Goal: Task Accomplishment & Management: Use online tool/utility

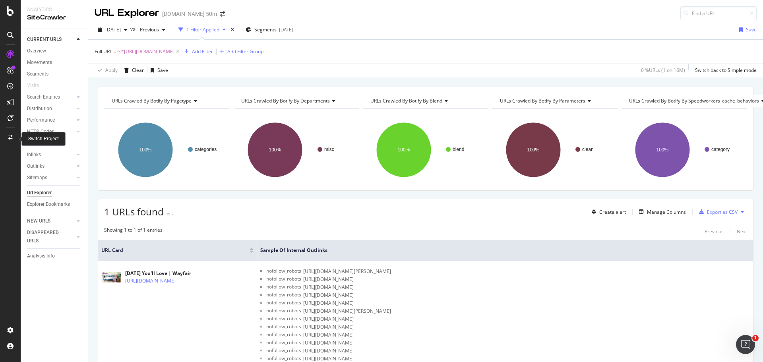
click at [12, 138] on icon at bounding box center [10, 137] width 4 height 5
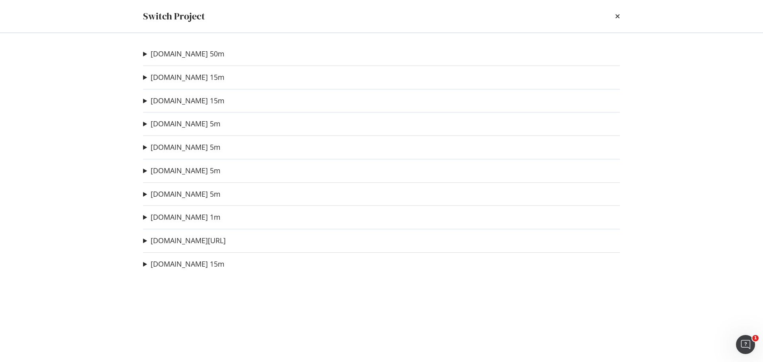
click at [145, 54] on summary "[DOMAIN_NAME] 50m" at bounding box center [183, 54] width 81 height 10
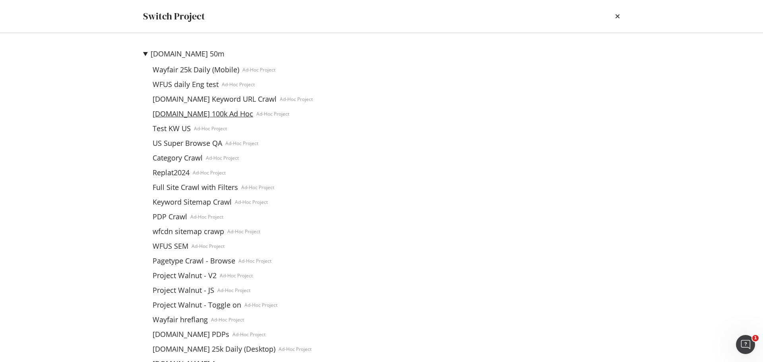
click at [188, 111] on link "[DOMAIN_NAME] 100k Ad Hoc" at bounding box center [202, 114] width 107 height 8
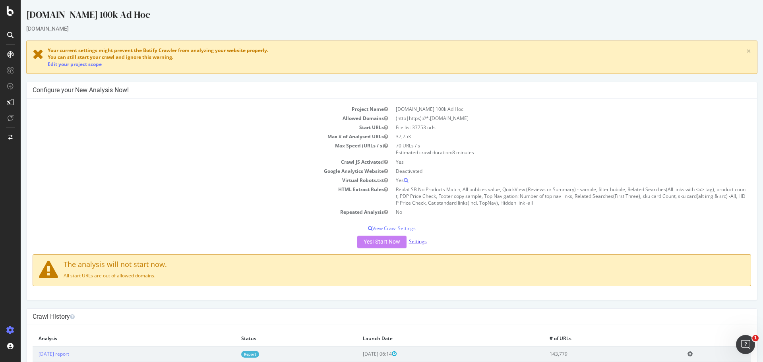
click at [417, 242] on link "Settings" at bounding box center [418, 241] width 18 height 7
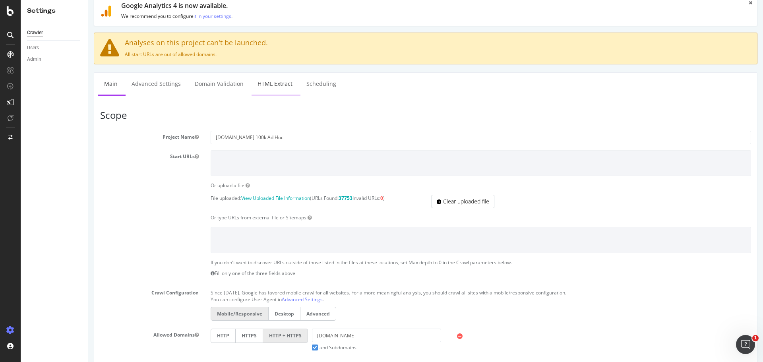
scroll to position [65, 0]
click at [450, 204] on link "Clear uploaded file" at bounding box center [463, 201] width 63 height 14
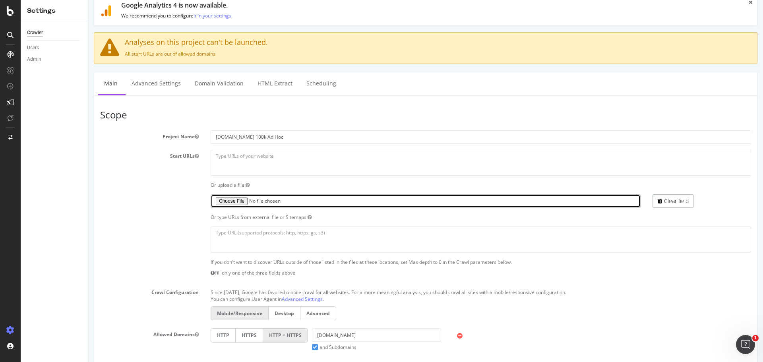
click at [239, 201] on input "file" at bounding box center [426, 201] width 430 height 14
type input "C:\fakepath\bq-results-20250922-142743-1758551560984.csv"
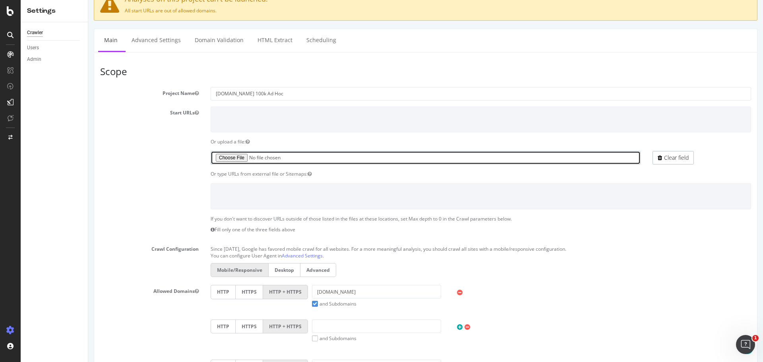
scroll to position [109, 0]
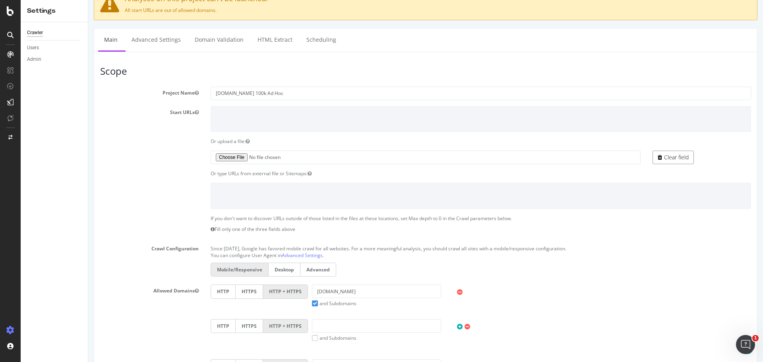
click at [662, 157] on link "Clear field" at bounding box center [673, 158] width 41 height 14
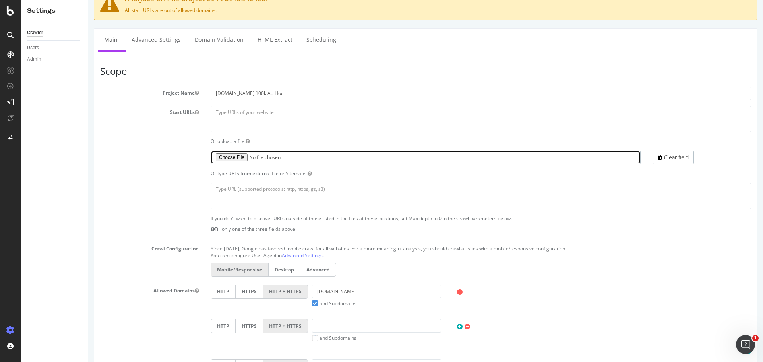
click at [235, 157] on input "file" at bounding box center [426, 158] width 430 height 14
type input "C:\fakepath\bq-all-cat-urls-global-wayfair.txt"
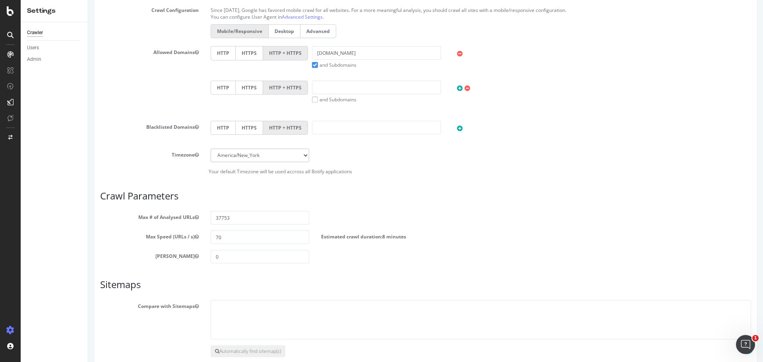
scroll to position [352, 0]
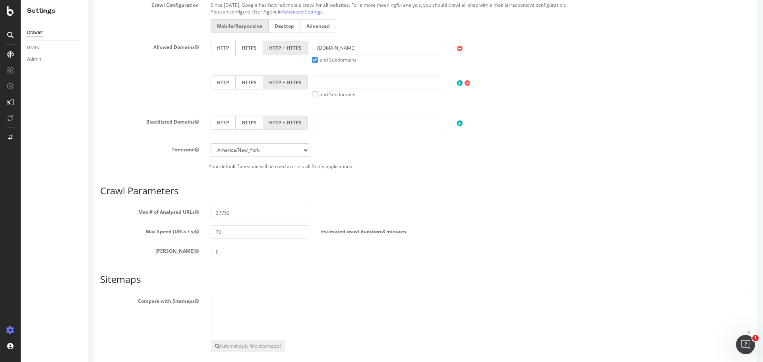
click at [262, 213] on input "37753" at bounding box center [260, 213] width 99 height 14
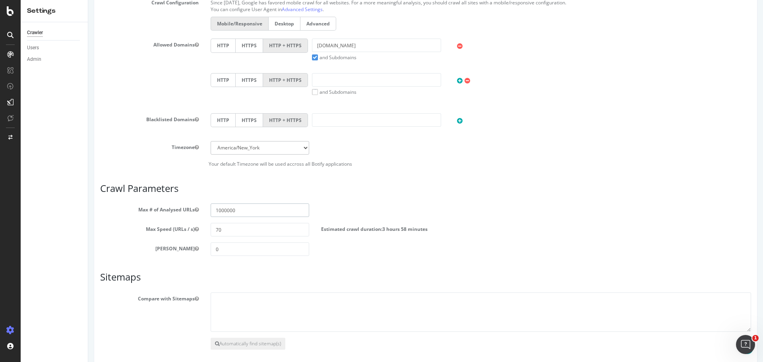
scroll to position [355, 0]
type input "1"
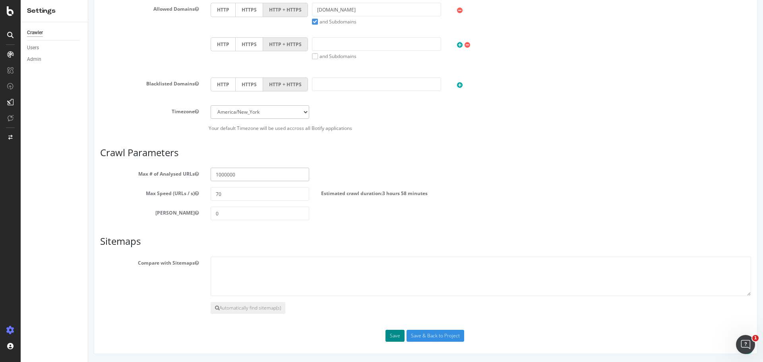
type input "1000000"
click at [391, 332] on button "Save" at bounding box center [395, 336] width 19 height 12
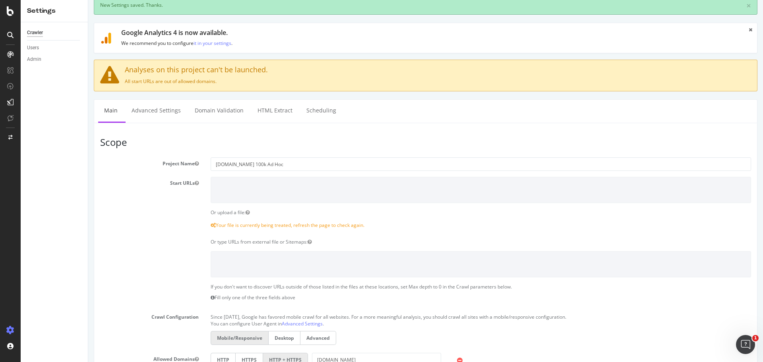
scroll to position [24, 0]
click at [162, 118] on link "Advanced Settings" at bounding box center [156, 110] width 61 height 22
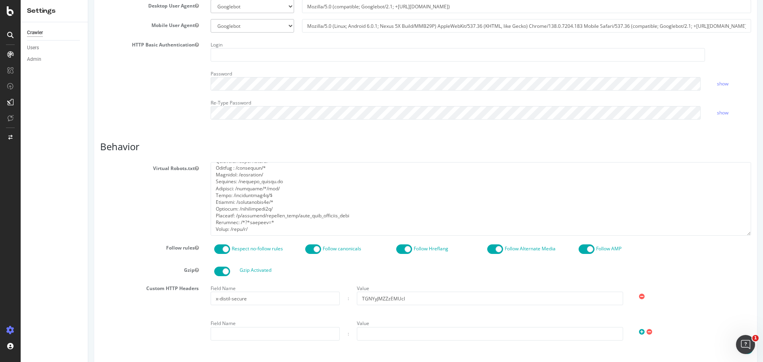
scroll to position [304, 0]
click at [264, 293] on input "x-distil-secure" at bounding box center [275, 298] width 129 height 14
click at [425, 293] on input "TGNYyJMZZzEMUcI" at bounding box center [490, 298] width 266 height 14
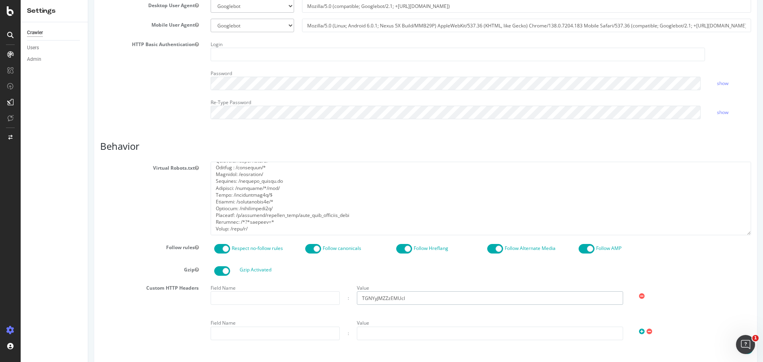
click at [425, 293] on input "TGNYyJMZZzEMUcI" at bounding box center [490, 298] width 266 height 14
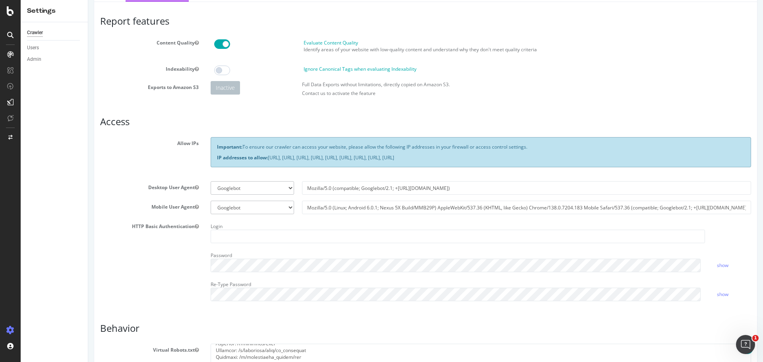
click at [164, 114] on div "Report features Content Quality Evaluate Content Quality Identify areas of your…" at bounding box center [425, 342] width 651 height 653
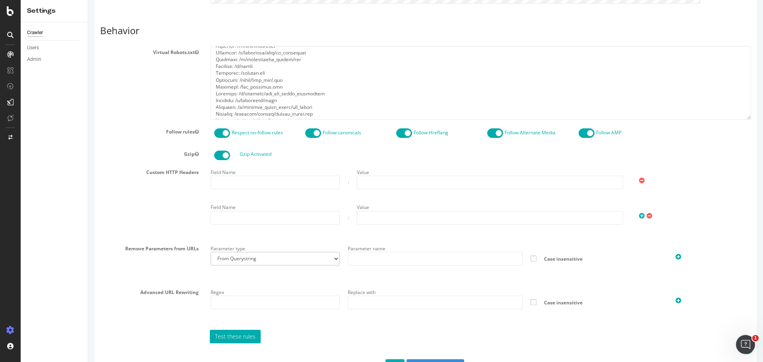
scroll to position [449, 0]
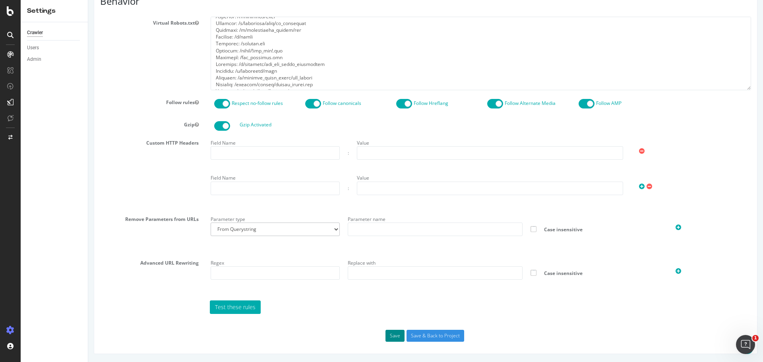
click at [396, 339] on button "Save" at bounding box center [395, 336] width 19 height 12
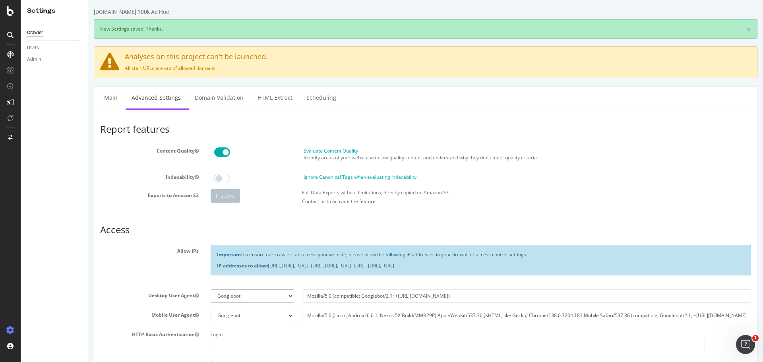
scroll to position [0, 0]
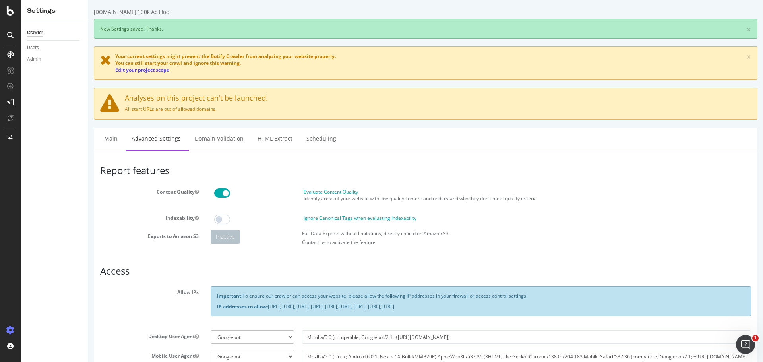
click at [157, 71] on link "Edit your project scope" at bounding box center [142, 69] width 54 height 7
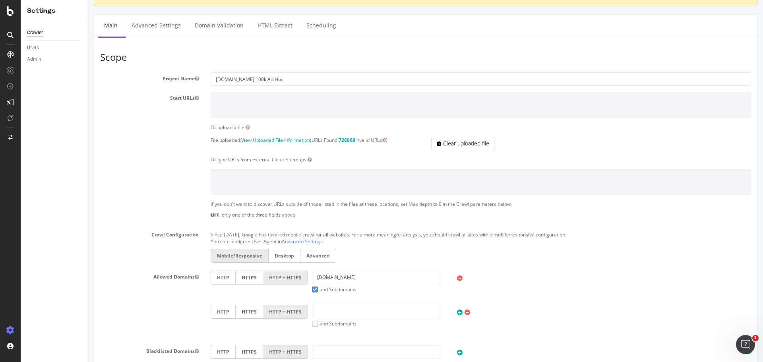
scroll to position [116, 0]
click at [465, 145] on link "Clear uploaded file" at bounding box center [463, 143] width 63 height 14
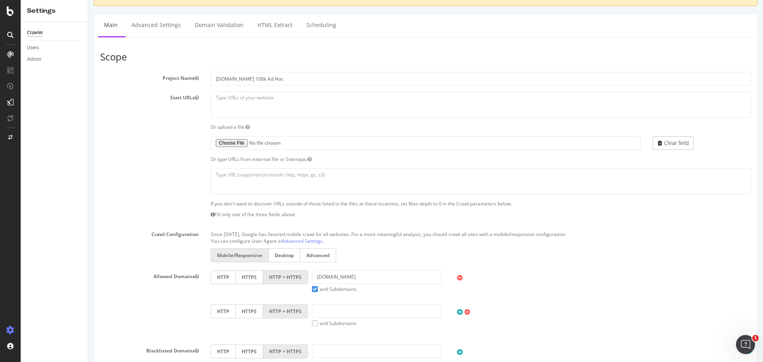
click at [402, 42] on div "Scope Project Name Wayfair.com 100k Ad Hoc Start URLs Or upload a file: File up…" at bounding box center [426, 329] width 664 height 584
click at [173, 139] on label at bounding box center [149, 137] width 111 height 3
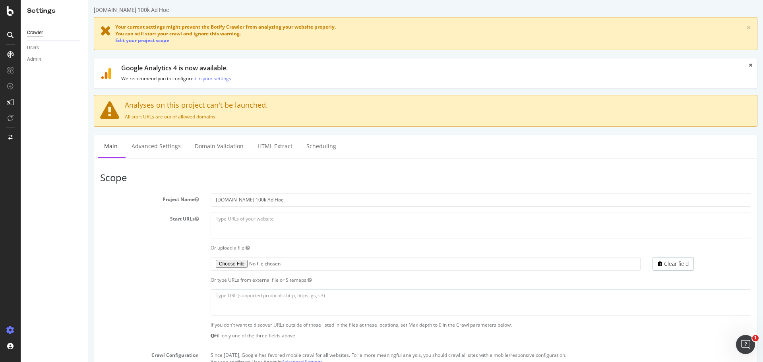
scroll to position [39, 0]
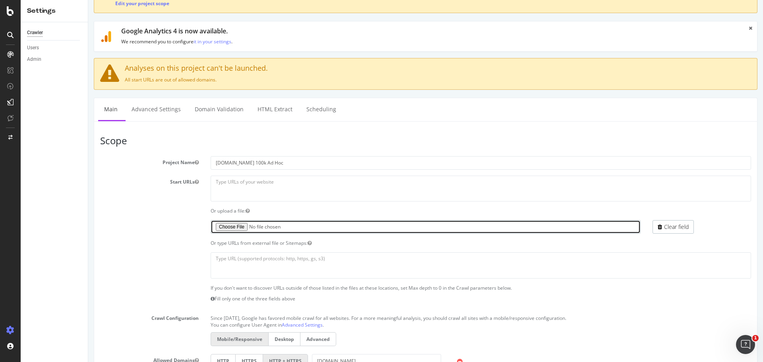
click at [229, 226] on input "file" at bounding box center [426, 227] width 430 height 14
type input "C:\fakepath\urls_com.txt"
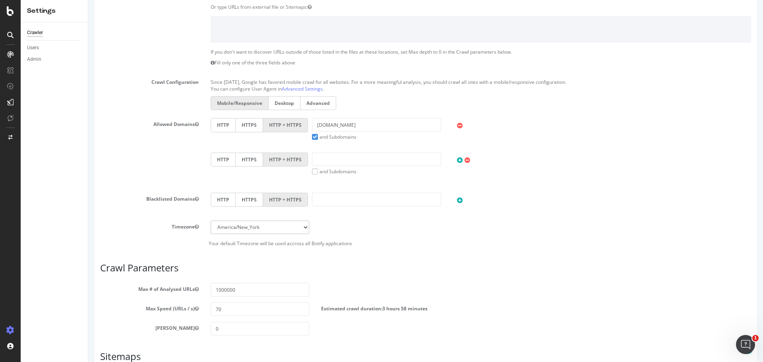
scroll to position [275, 0]
click at [236, 289] on input "1000000" at bounding box center [260, 290] width 99 height 14
click at [434, 262] on h3 "Crawl Parameters" at bounding box center [425, 267] width 651 height 10
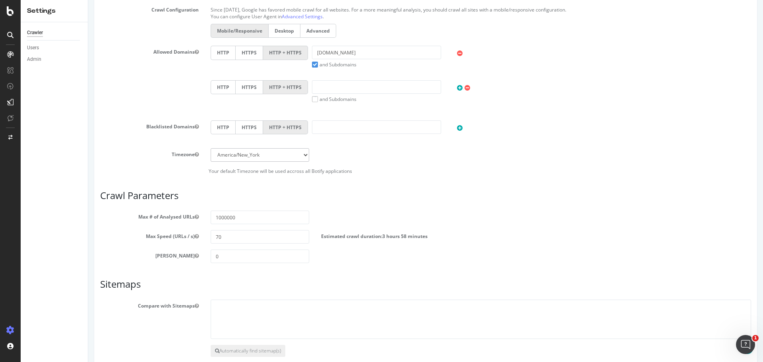
scroll to position [348, 0]
click at [273, 235] on input "70" at bounding box center [260, 237] width 99 height 14
type input "7"
type input "1"
type input "5"
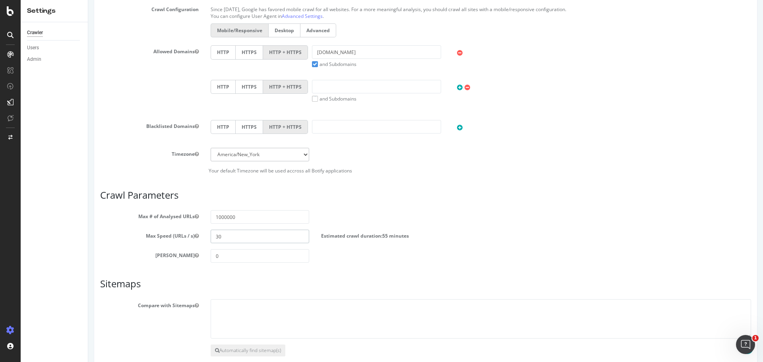
type input "3"
type input "100"
click at [422, 210] on article "Crawl Parameters Max # of Analysed URLs 1000000 Max Speed (URLs / s) 100 Estima…" at bounding box center [425, 226] width 651 height 73
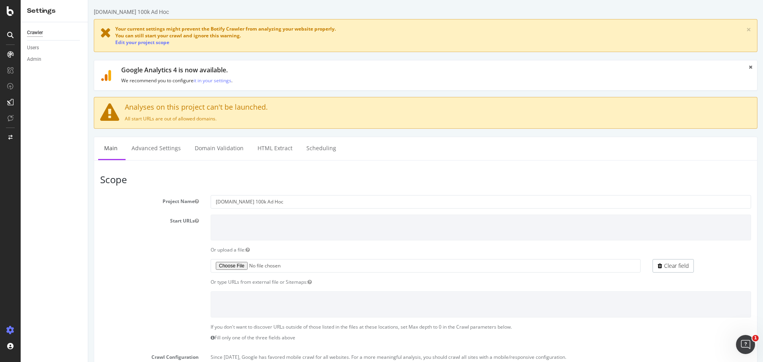
scroll to position [390, 0]
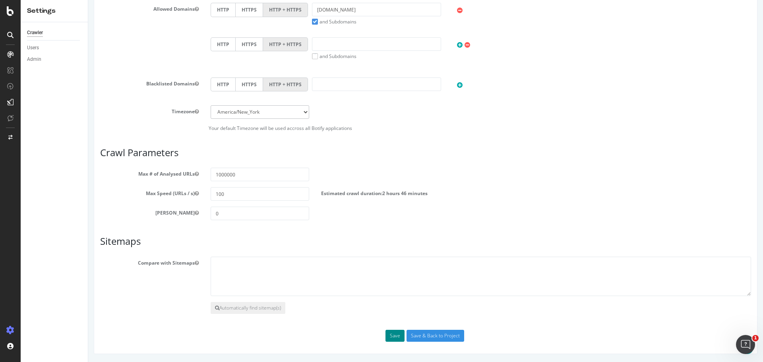
click at [390, 337] on button "Save" at bounding box center [395, 336] width 19 height 12
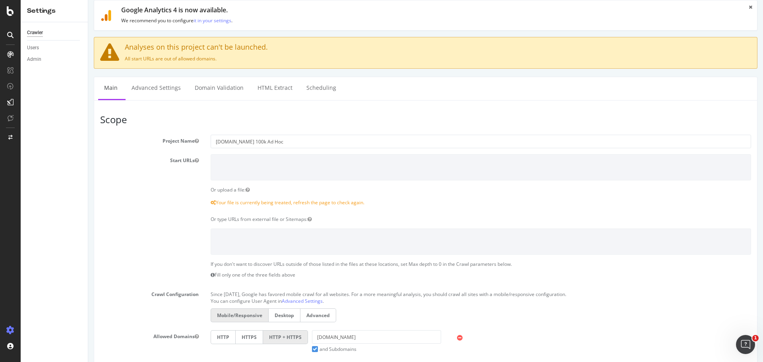
scroll to position [0, 0]
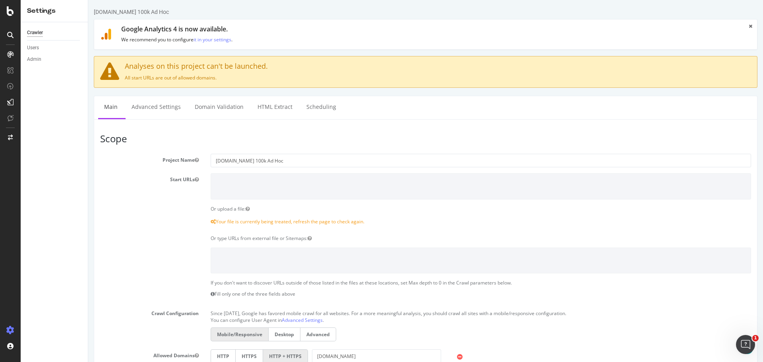
scroll to position [347, 0]
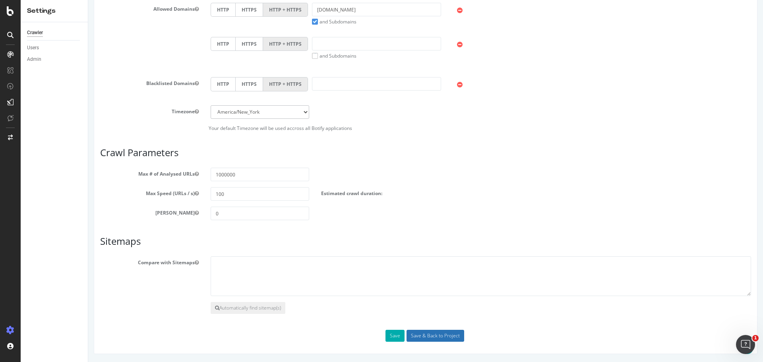
click at [426, 333] on input "Save & Back to Project" at bounding box center [436, 336] width 58 height 12
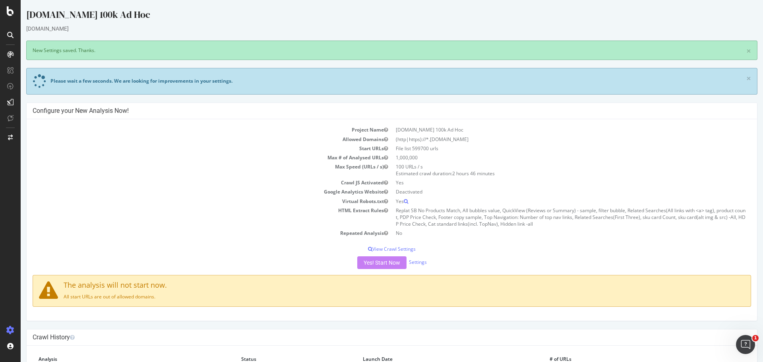
click at [386, 262] on div "Yes! Start Now Settings" at bounding box center [392, 262] width 719 height 13
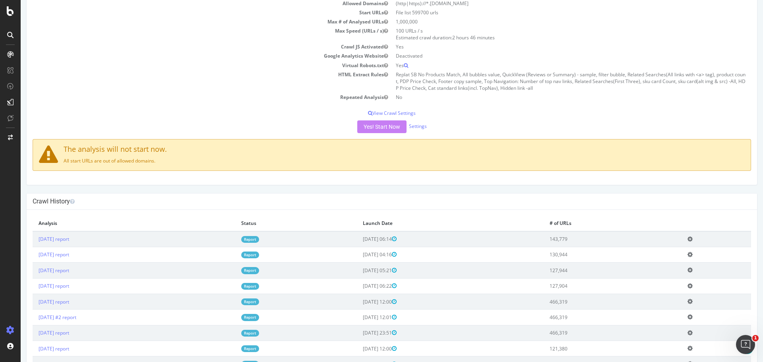
scroll to position [51, 0]
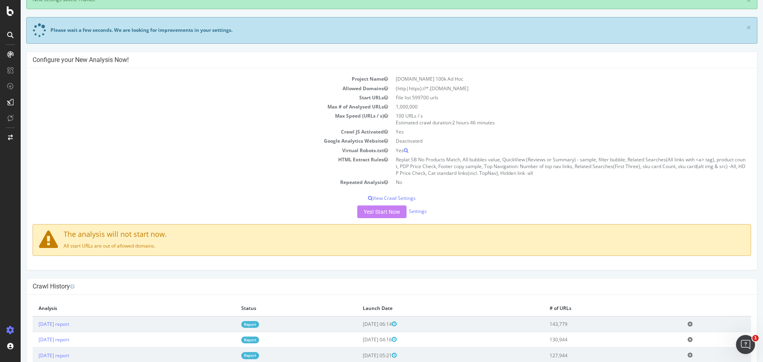
click at [381, 209] on div "Yes! Start Now Settings" at bounding box center [392, 212] width 719 height 13
click at [322, 197] on p "View Crawl Settings" at bounding box center [392, 198] width 719 height 7
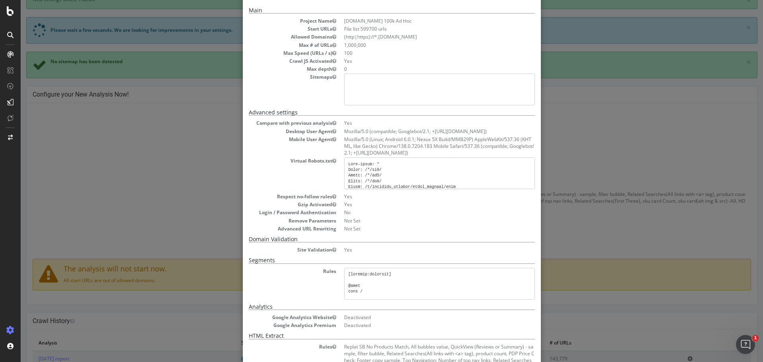
scroll to position [130, 0]
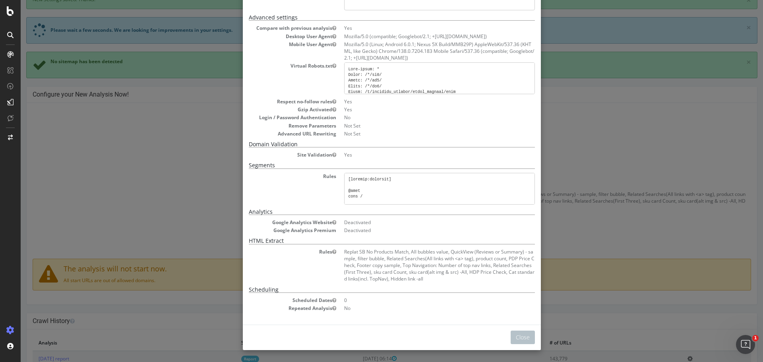
click at [623, 236] on div "× Close Project Settings Main Project Name Wayfair.com 100k Ad Hoc Start URLs F…" at bounding box center [392, 181] width 743 height 362
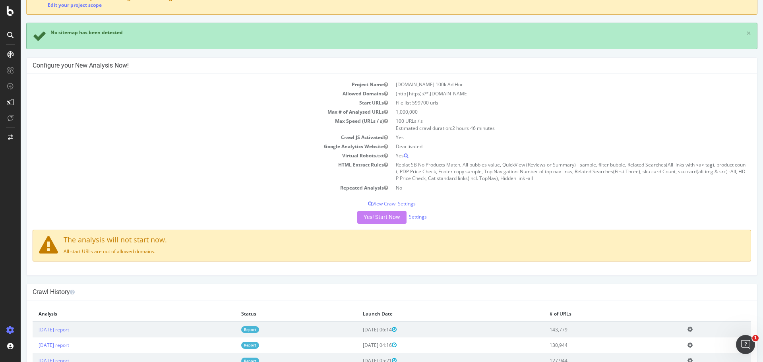
scroll to position [0, 0]
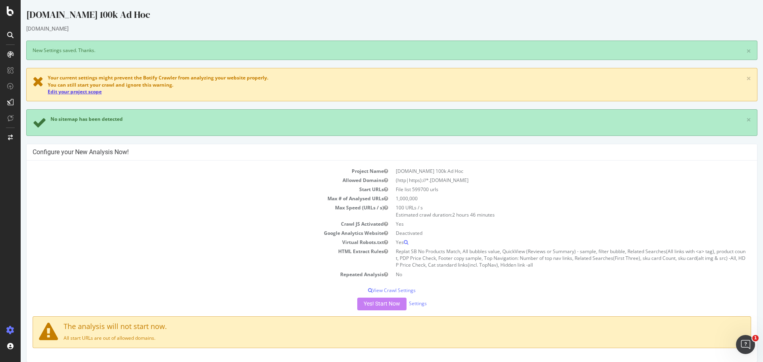
click at [97, 89] on link "Edit your project scope" at bounding box center [75, 91] width 54 height 7
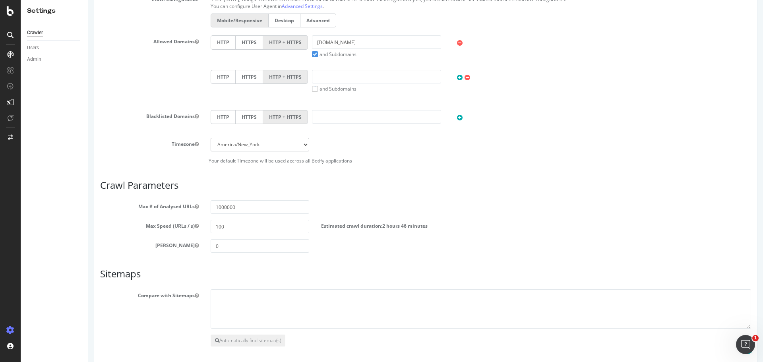
scroll to position [351, 0]
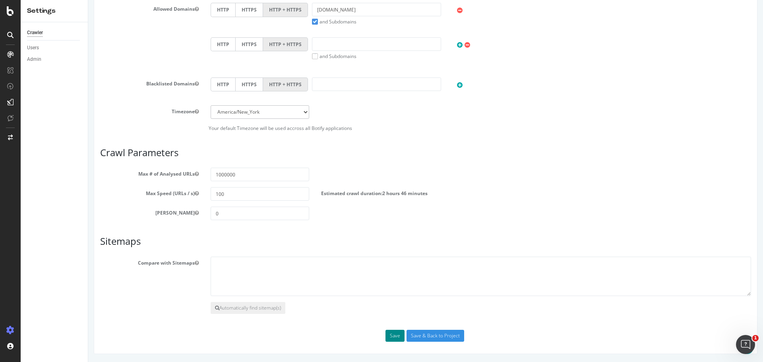
click at [393, 338] on button "Save" at bounding box center [395, 336] width 19 height 12
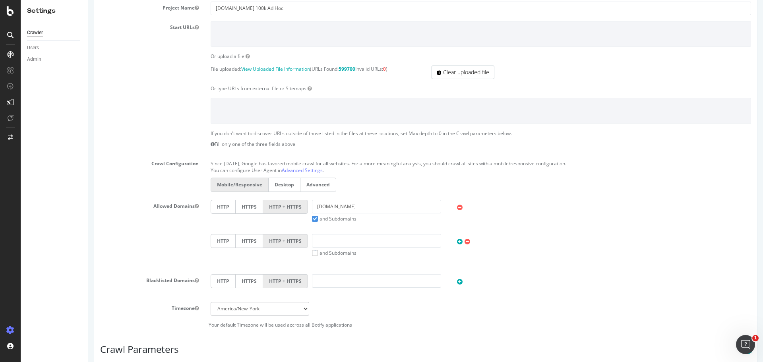
scroll to position [378, 0]
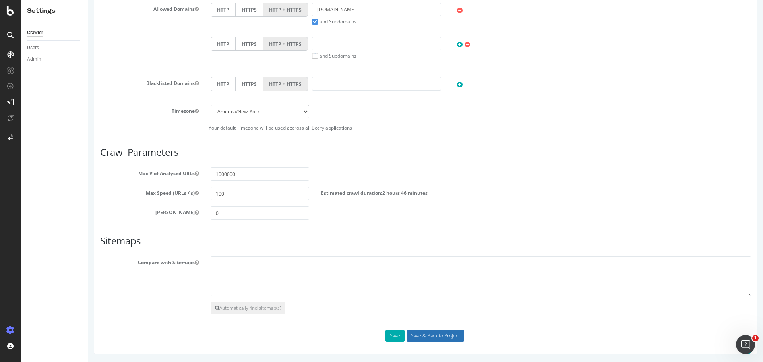
click at [411, 334] on input "Save & Back to Project" at bounding box center [436, 336] width 58 height 12
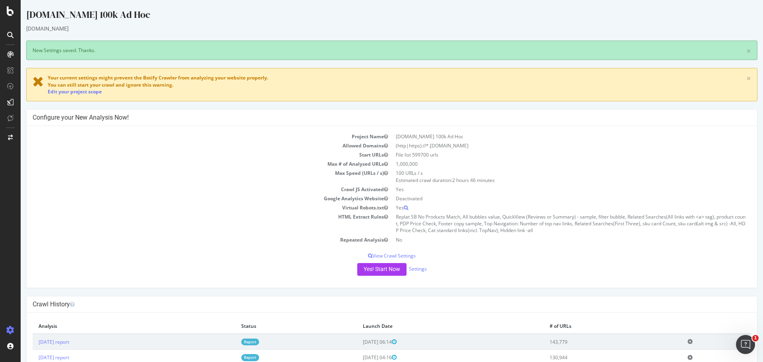
scroll to position [31, 0]
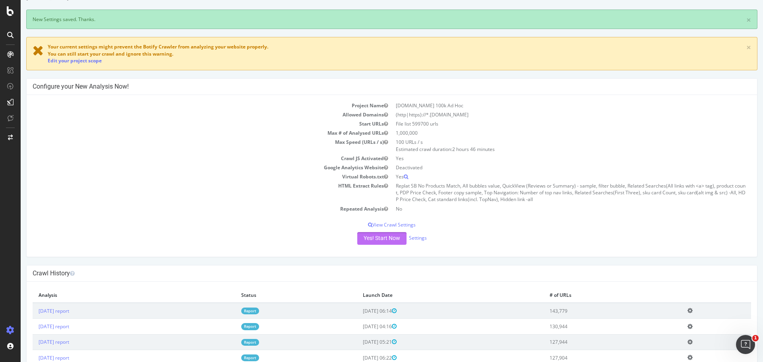
click at [383, 238] on button "Yes! Start Now" at bounding box center [381, 238] width 49 height 13
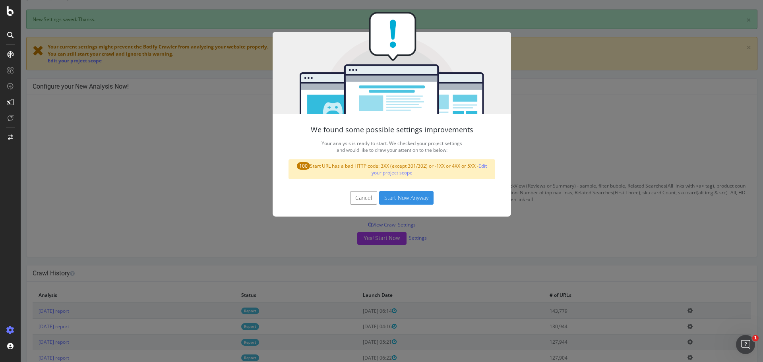
click at [404, 197] on button "Start Now Anyway" at bounding box center [406, 198] width 54 height 14
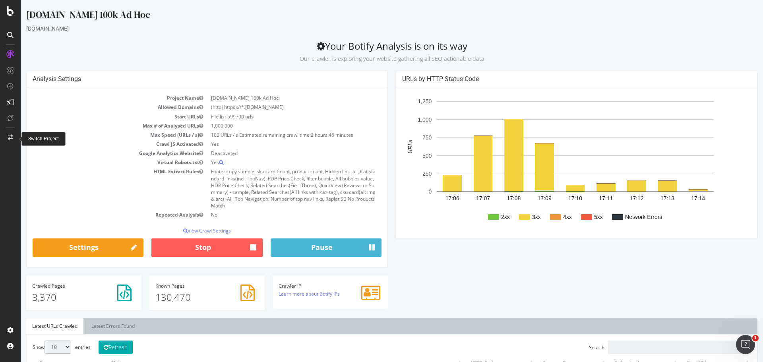
click at [10, 141] on div at bounding box center [10, 137] width 19 height 13
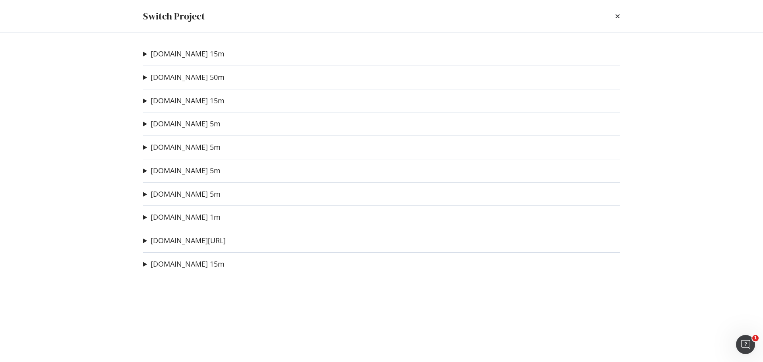
click at [184, 100] on link "Wayfair.ca 15m" at bounding box center [188, 101] width 74 height 8
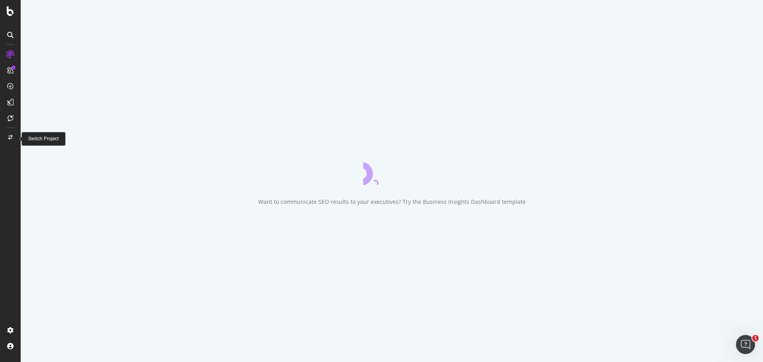
click at [10, 134] on div at bounding box center [10, 137] width 19 height 13
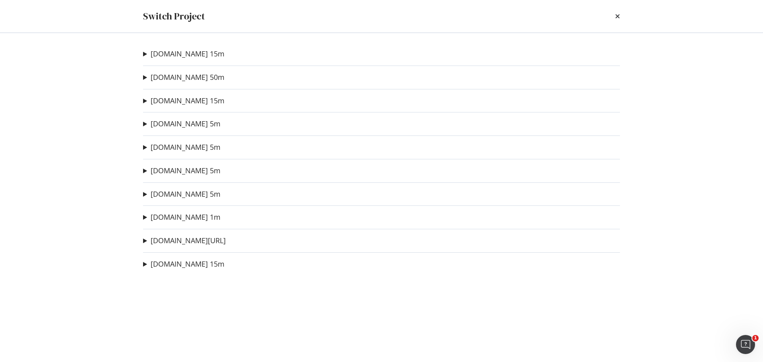
click at [144, 102] on summary "Wayfair.ca 15m" at bounding box center [183, 101] width 81 height 10
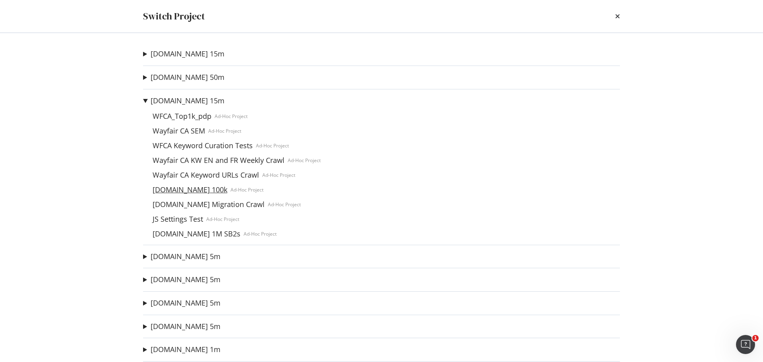
click at [178, 190] on link "Wayfair.ca 100k" at bounding box center [189, 190] width 81 height 8
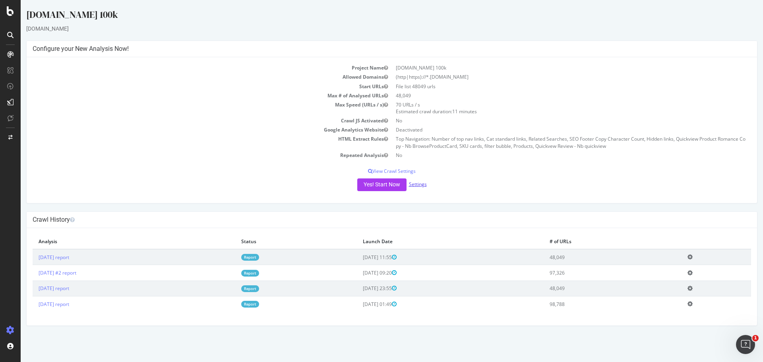
click at [419, 184] on link "Settings" at bounding box center [418, 184] width 18 height 7
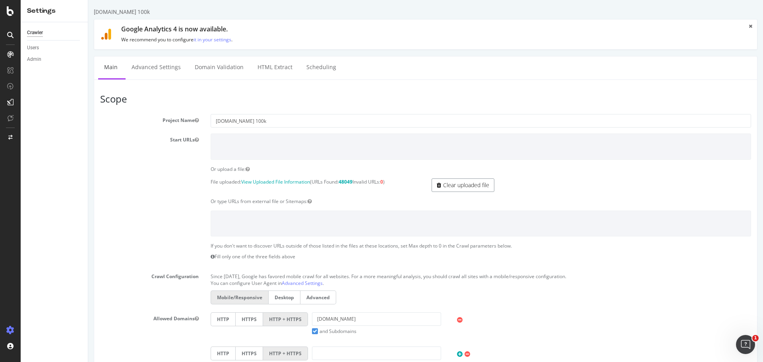
click at [457, 187] on link "Clear uploaded file" at bounding box center [463, 185] width 63 height 14
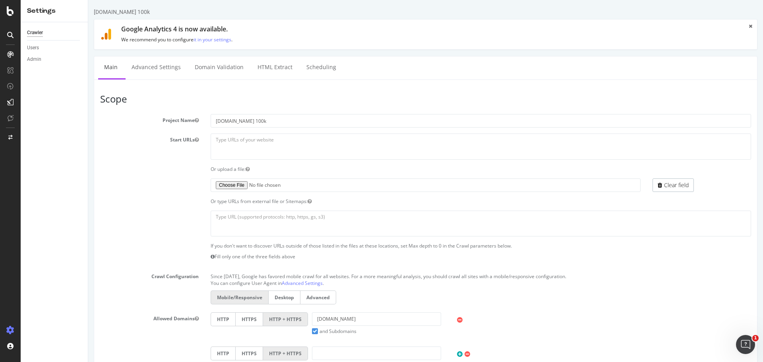
scroll to position [4, 0]
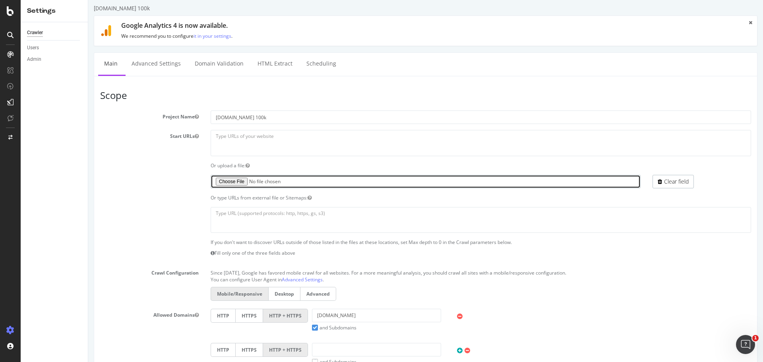
click at [240, 179] on input "file" at bounding box center [426, 182] width 430 height 14
type input "C:\fakepath\urls_ca.txt"
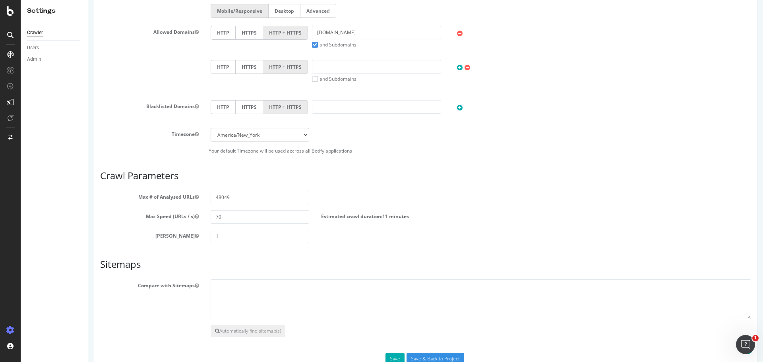
scroll to position [287, 0]
drag, startPoint x: 235, startPoint y: 200, endPoint x: 169, endPoint y: 208, distance: 66.4
click at [169, 208] on section "Max # of Analysed URLs 48049 Max Speed (URLs / s) 70 Estimated crawl duration: …" at bounding box center [425, 216] width 651 height 52
type input "1000000"
click at [264, 232] on input "1" at bounding box center [260, 236] width 99 height 14
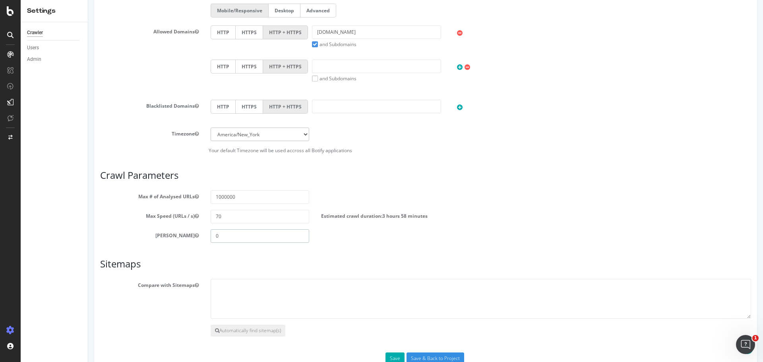
type input "0"
click at [387, 202] on div "Max # of Analysed URLs 1000000" at bounding box center [425, 197] width 663 height 14
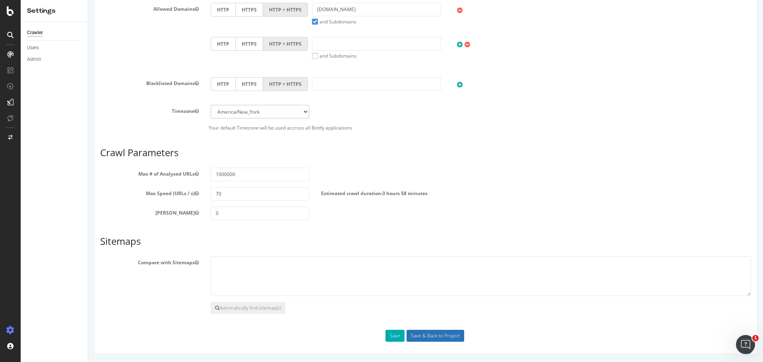
click at [438, 339] on input "Save & Back to Project" at bounding box center [436, 336] width 58 height 12
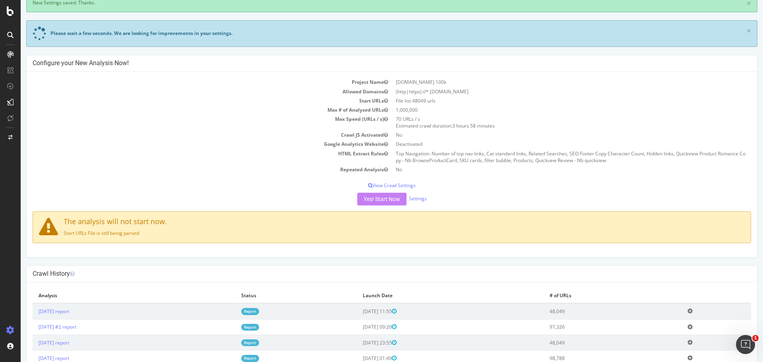
scroll to position [48, 0]
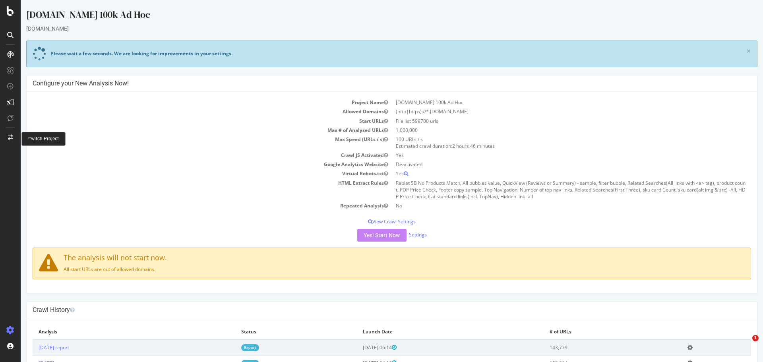
click at [8, 137] on icon at bounding box center [10, 138] width 5 height 6
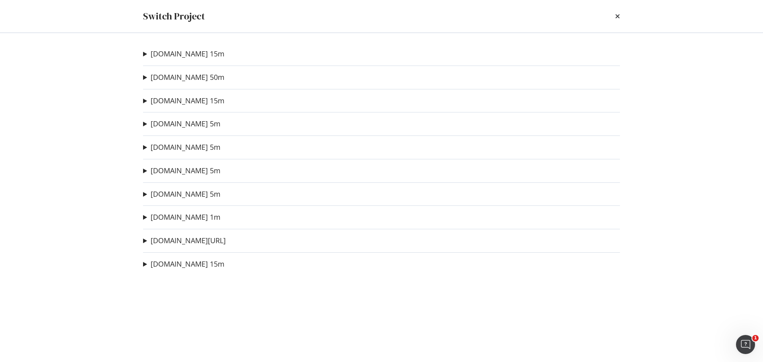
click at [145, 54] on summary "[DOMAIN_NAME] 15m" at bounding box center [183, 54] width 81 height 10
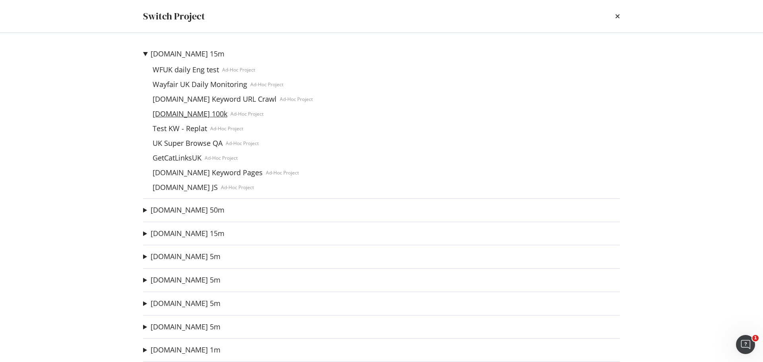
click at [176, 114] on link "[DOMAIN_NAME] 100k" at bounding box center [189, 114] width 81 height 8
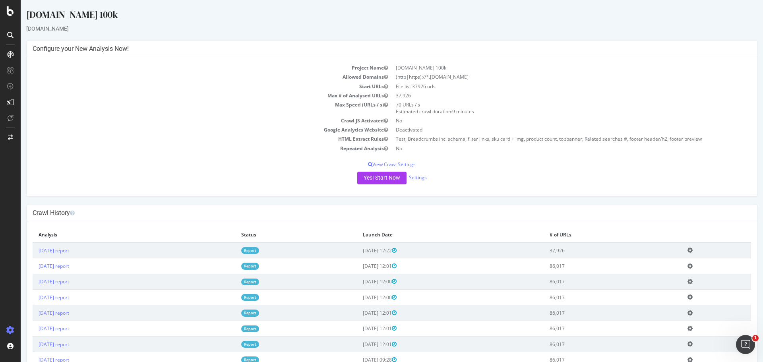
click at [417, 182] on div "Yes! Start Now Settings" at bounding box center [392, 178] width 719 height 13
click at [417, 178] on link "Settings" at bounding box center [418, 177] width 18 height 7
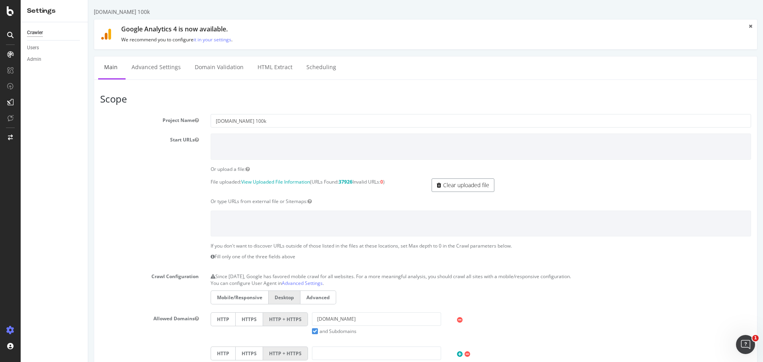
click at [445, 184] on link "Clear uploaded file" at bounding box center [463, 185] width 63 height 14
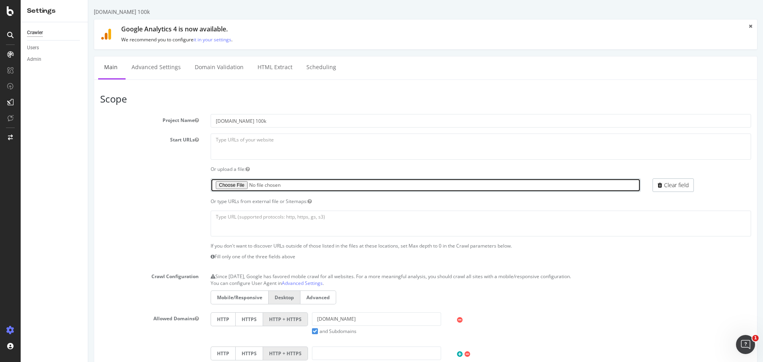
click at [238, 186] on input "file" at bounding box center [426, 185] width 430 height 14
type input "C:\fakepath\urls_co_uk.txt"
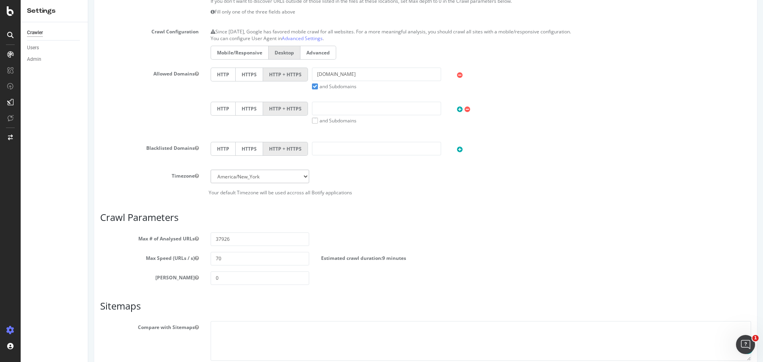
scroll to position [244, 0]
click at [245, 243] on input "37926" at bounding box center [260, 240] width 99 height 14
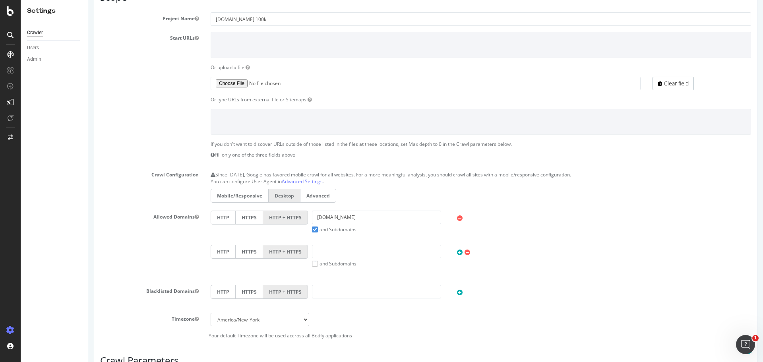
scroll to position [207, 0]
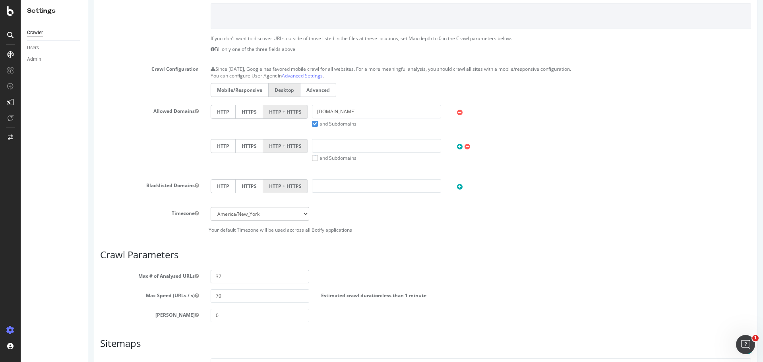
type input "3"
type input "1000000"
click at [452, 231] on p "Your default Timezone will be used accross all Botify applications" at bounding box center [425, 230] width 651 height 7
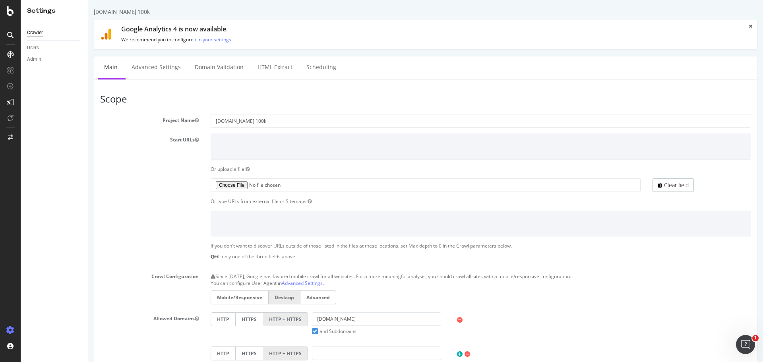
scroll to position [310, 0]
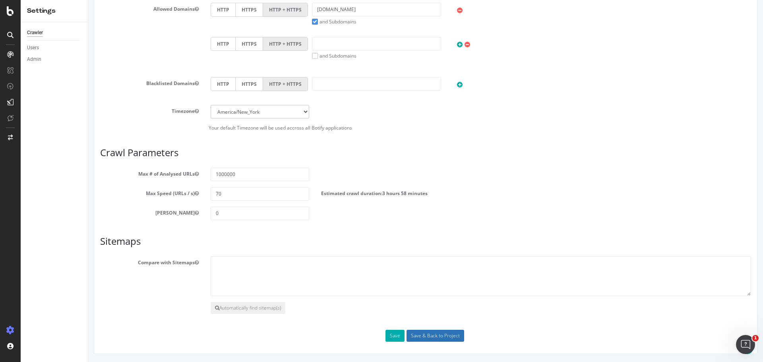
click at [432, 335] on input "Save & Back to Project" at bounding box center [436, 336] width 58 height 12
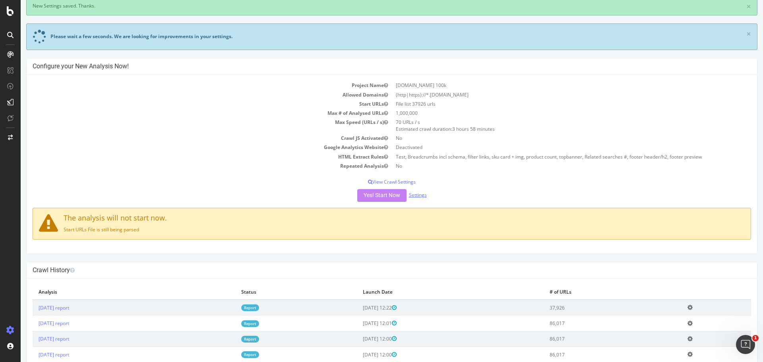
scroll to position [47, 0]
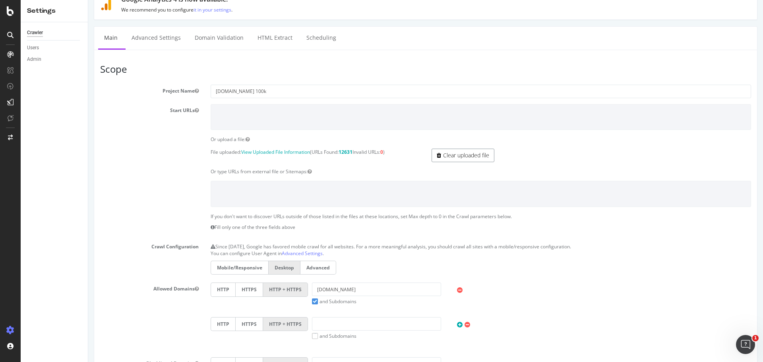
scroll to position [72, 0]
click at [456, 152] on link "Clear uploaded file" at bounding box center [463, 154] width 63 height 14
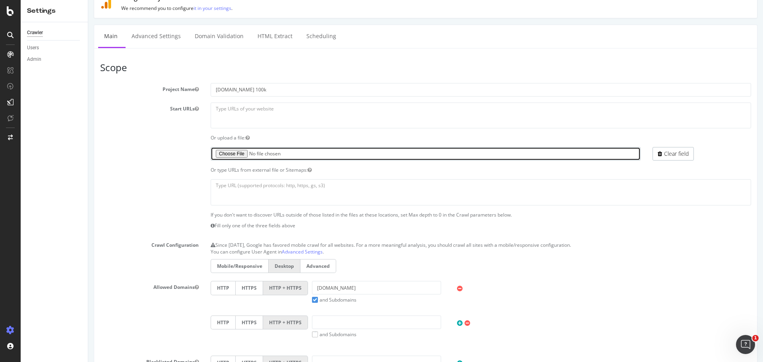
click at [236, 153] on input "file" at bounding box center [426, 154] width 430 height 14
type input "C:\fakepath\urls_co_uk.txt"
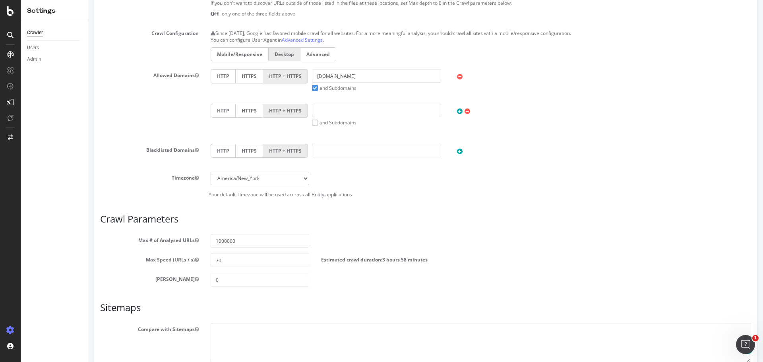
scroll to position [351, 0]
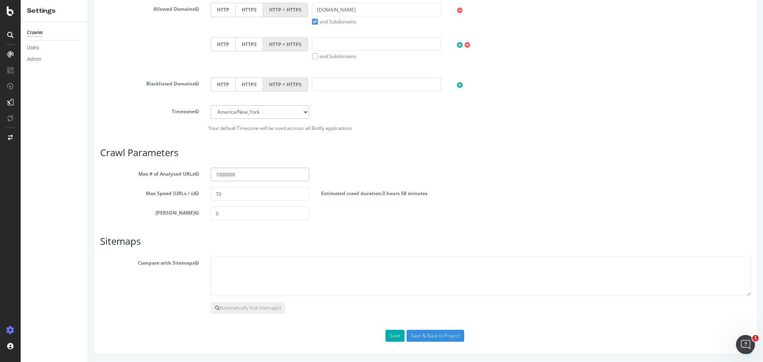
click at [260, 172] on input "1000000" at bounding box center [260, 175] width 99 height 14
click at [436, 337] on input "Save & Back to Project" at bounding box center [436, 336] width 58 height 12
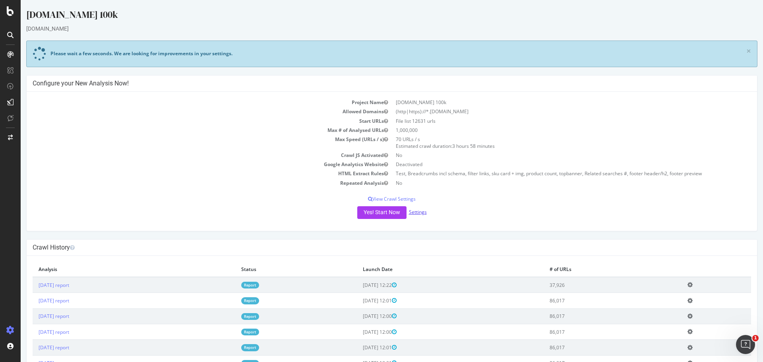
click at [413, 211] on link "Settings" at bounding box center [418, 212] width 18 height 7
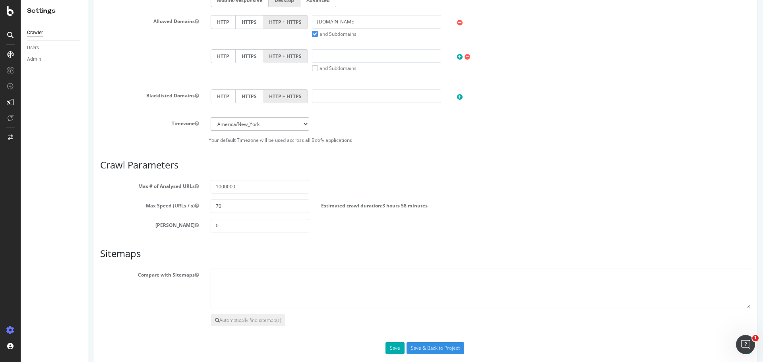
scroll to position [344, 0]
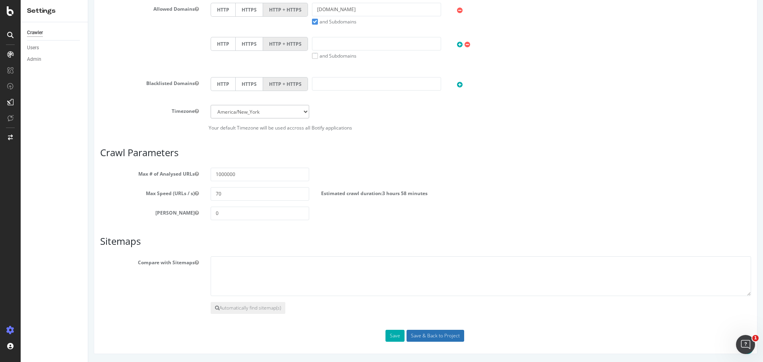
click at [419, 339] on input "Save & Back to Project" at bounding box center [436, 336] width 58 height 12
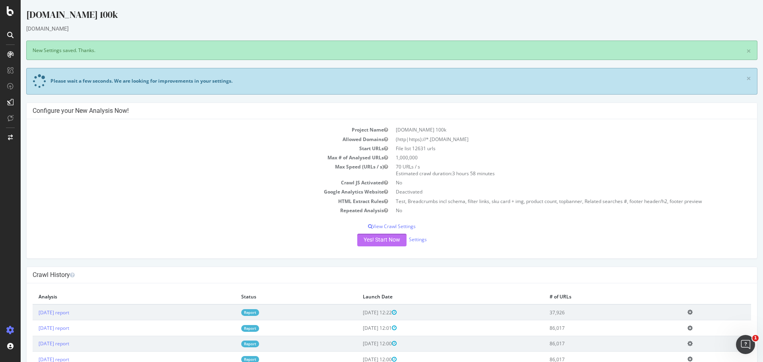
click at [374, 241] on button "Yes! Start Now" at bounding box center [381, 240] width 49 height 13
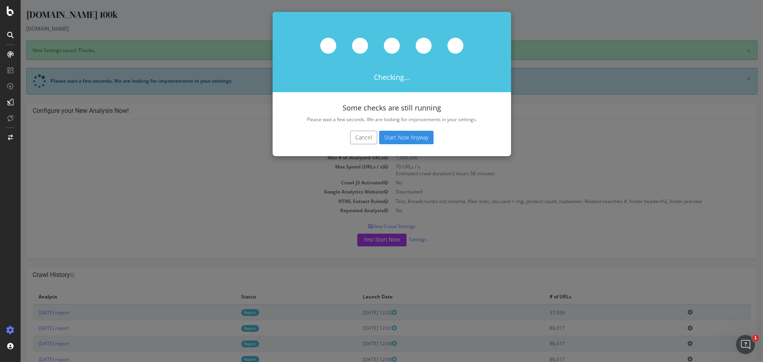
click at [388, 138] on button "Start Now Anyway" at bounding box center [406, 138] width 54 height 14
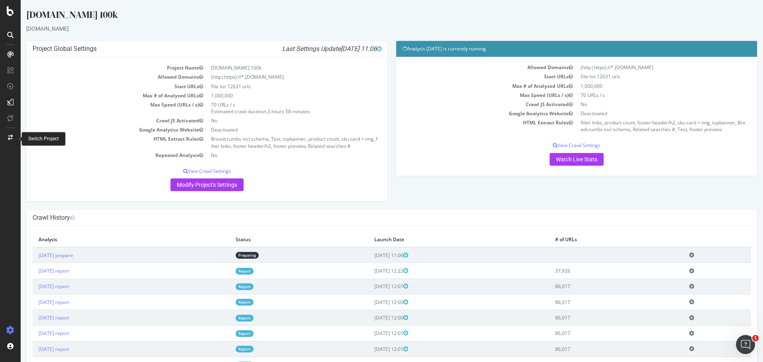
click at [10, 133] on div at bounding box center [10, 137] width 19 height 13
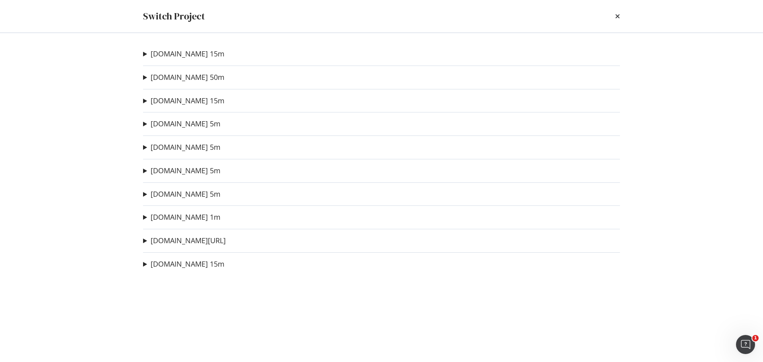
click at [145, 217] on summary "[DOMAIN_NAME] 1m" at bounding box center [182, 217] width 78 height 10
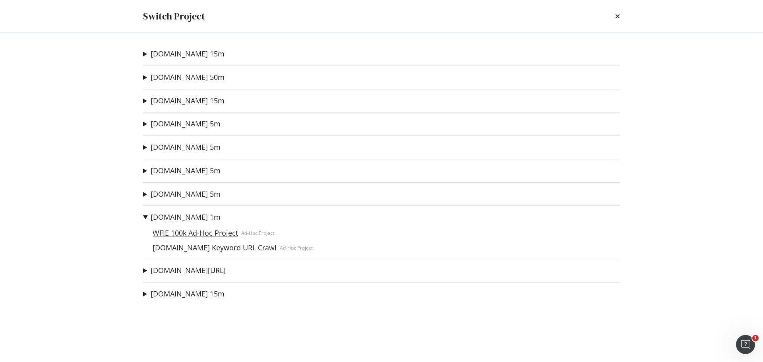
click at [176, 233] on link "WFIE 100k Ad-Hoc Project" at bounding box center [195, 233] width 92 height 8
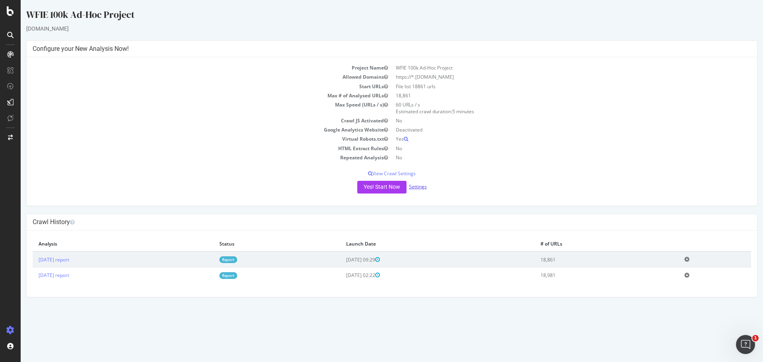
click at [422, 186] on link "Settings" at bounding box center [418, 186] width 18 height 7
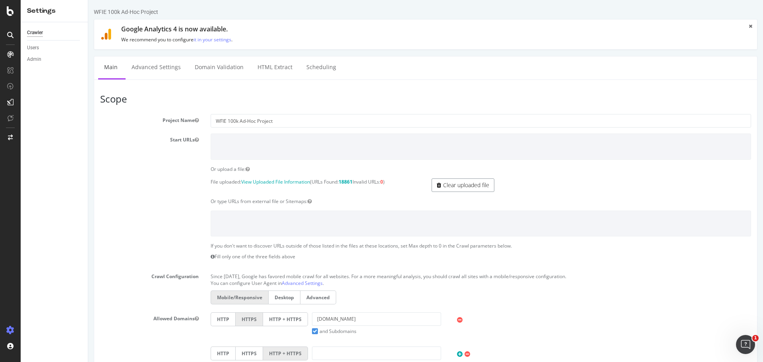
click at [453, 185] on link "Clear uploaded file" at bounding box center [463, 185] width 63 height 14
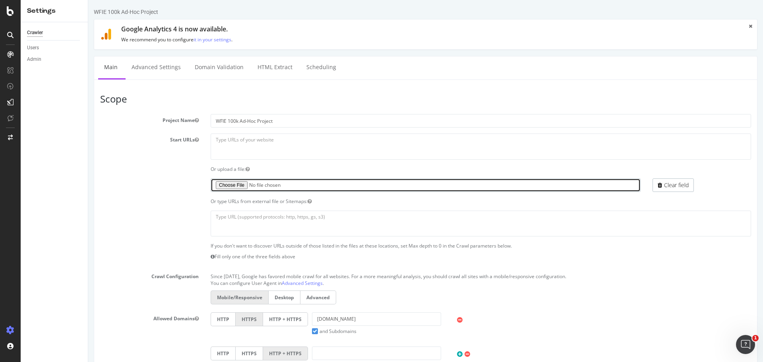
click at [240, 185] on input "file" at bounding box center [426, 185] width 430 height 14
type input "C:\fakepath\urls_ie.txt"
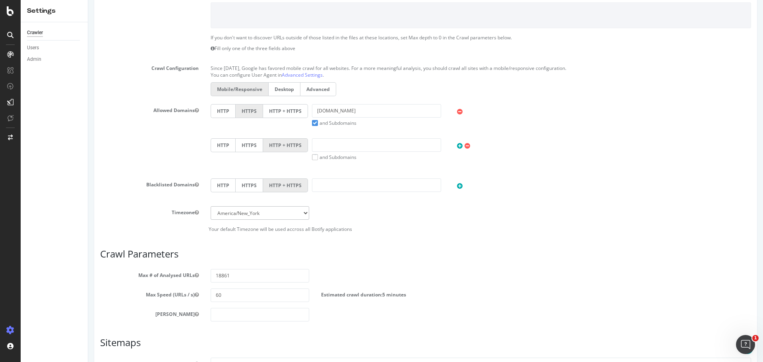
scroll to position [209, 0]
click at [243, 272] on input "18861" at bounding box center [260, 276] width 99 height 14
type input "1"
type input "1000000"
click at [443, 264] on article "Crawl Parameters Max # of Analysed URLs 1000000 Max Speed (URLs / s) 60 Estimat…" at bounding box center [425, 284] width 651 height 73
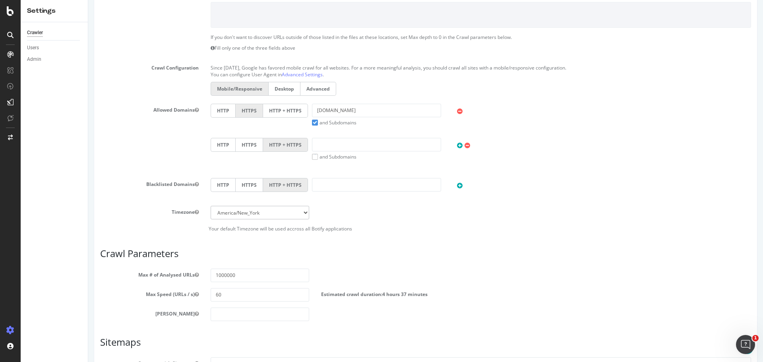
scroll to position [310, 0]
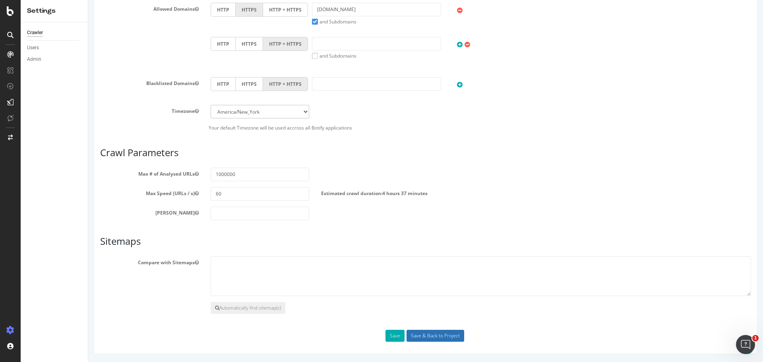
click at [417, 337] on input "Save & Back to Project" at bounding box center [436, 336] width 58 height 12
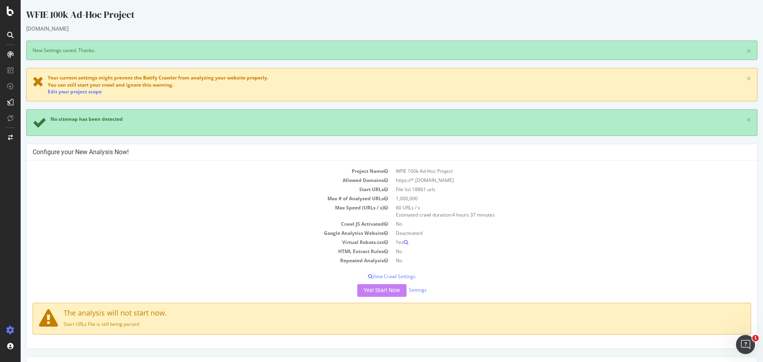
click at [83, 86] on span "You can still start your crawl and ignore this warning." at bounding box center [111, 84] width 126 height 7
click at [85, 93] on link "Edit your project scope" at bounding box center [75, 91] width 54 height 7
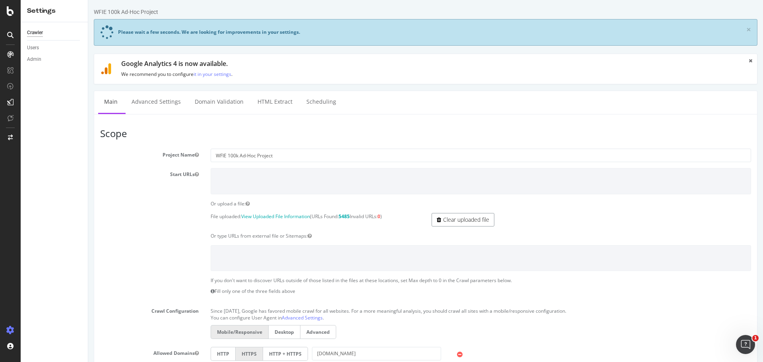
click at [452, 218] on link "Clear uploaded file" at bounding box center [463, 220] width 63 height 14
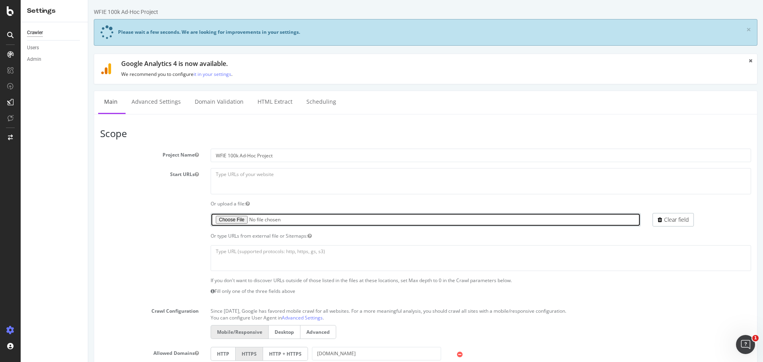
click at [240, 217] on input "file" at bounding box center [426, 220] width 430 height 14
type input "C:\fakepath\urls_ie.txt"
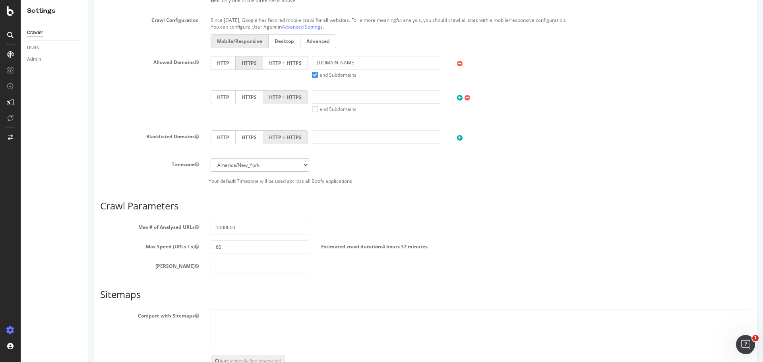
scroll to position [344, 0]
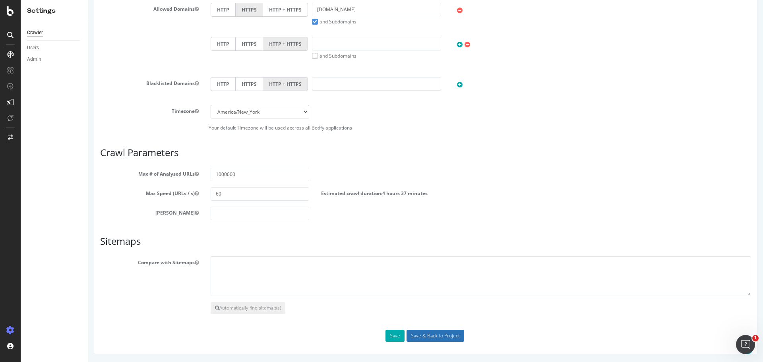
click at [435, 335] on input "Save & Back to Project" at bounding box center [436, 336] width 58 height 12
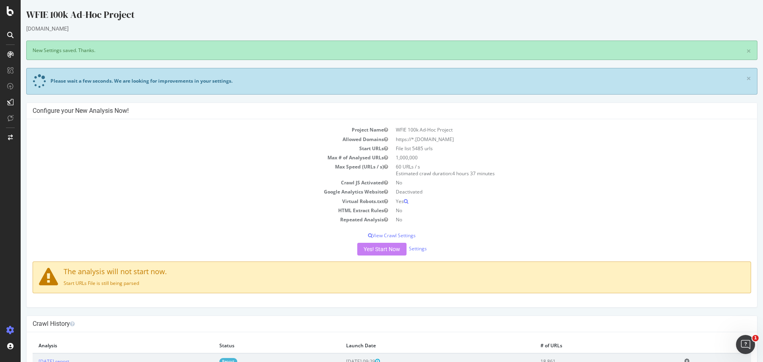
click at [369, 250] on div "Yes! Start Now Settings" at bounding box center [392, 249] width 719 height 13
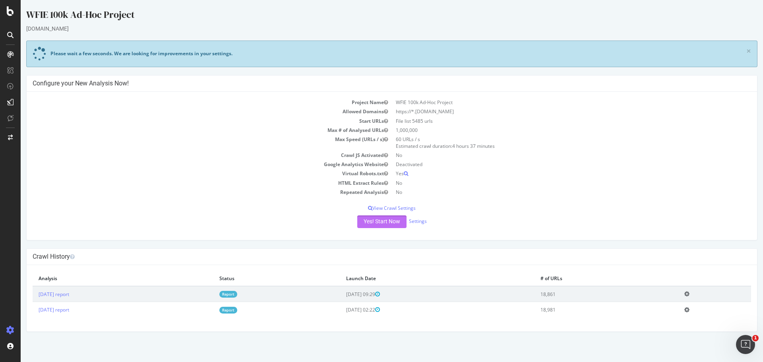
click at [379, 222] on button "Yes! Start Now" at bounding box center [381, 221] width 49 height 13
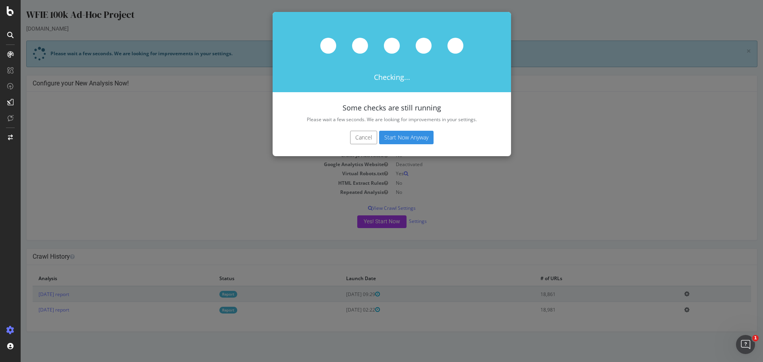
click at [399, 138] on button "Start Now Anyway" at bounding box center [406, 138] width 54 height 14
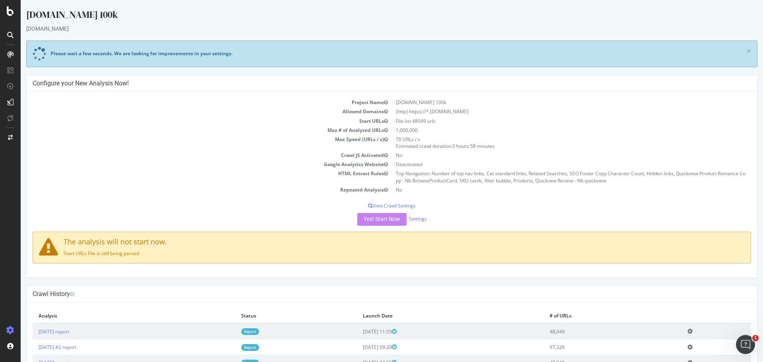
click at [387, 219] on div "Yes! Start Now Settings" at bounding box center [392, 219] width 719 height 13
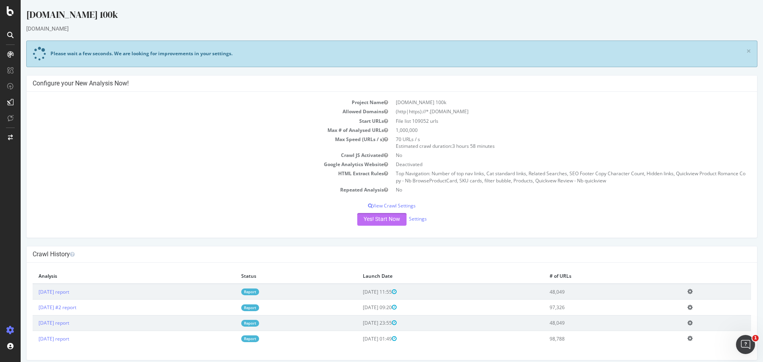
click at [379, 221] on button "Yes! Start Now" at bounding box center [381, 219] width 49 height 13
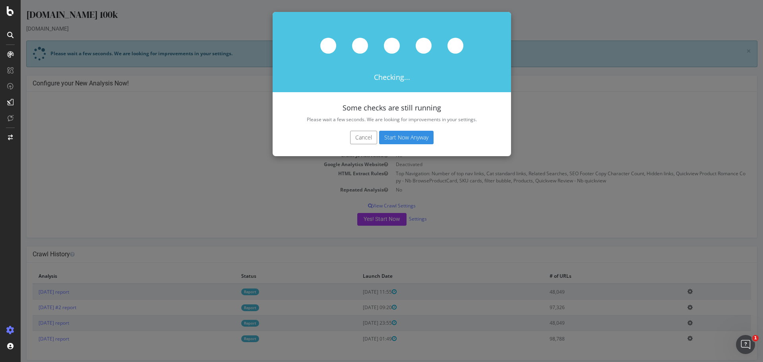
click at [397, 140] on button "Start Now Anyway" at bounding box center [406, 138] width 54 height 14
